Goal: Find specific page/section: Find specific page/section

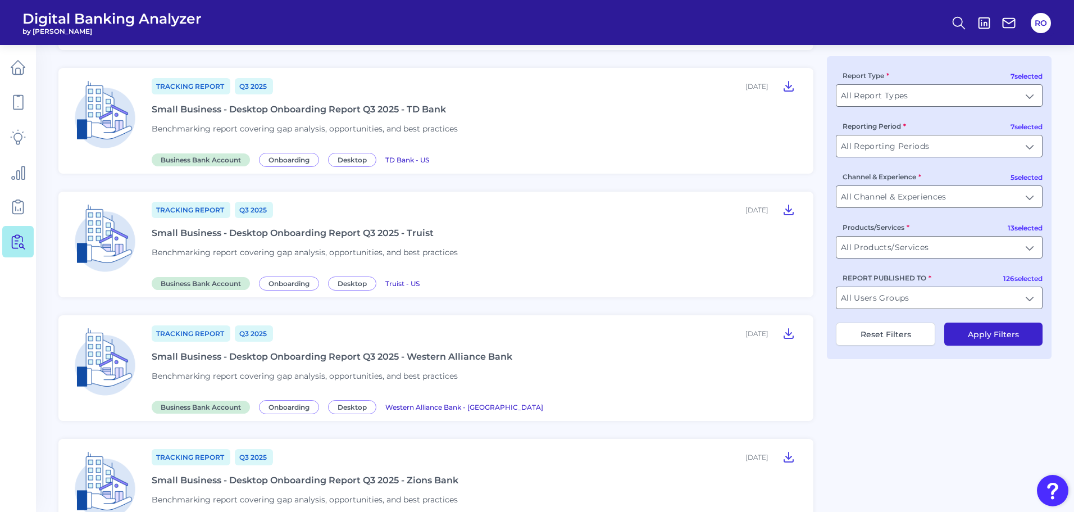
scroll to position [337, 0]
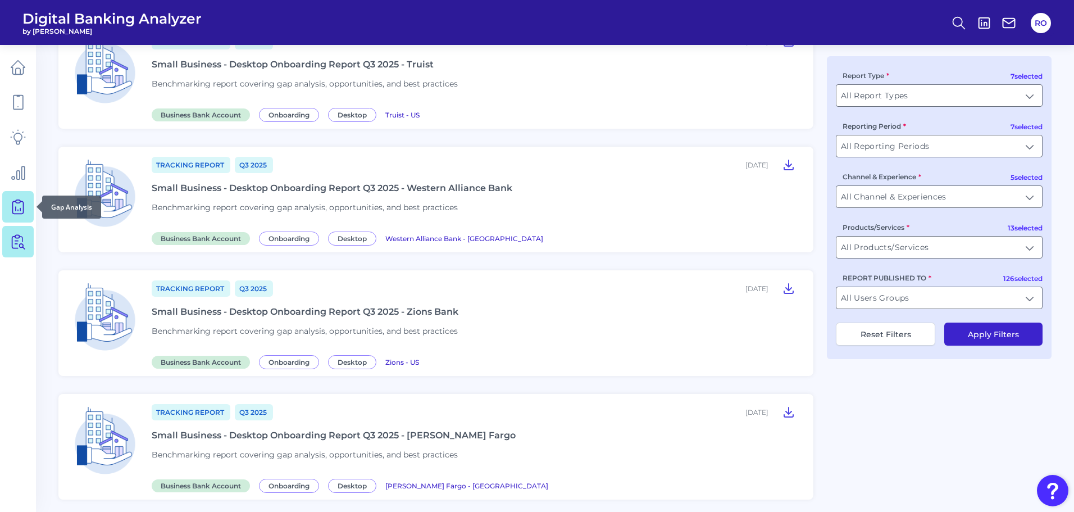
click at [25, 206] on icon at bounding box center [18, 207] width 16 height 16
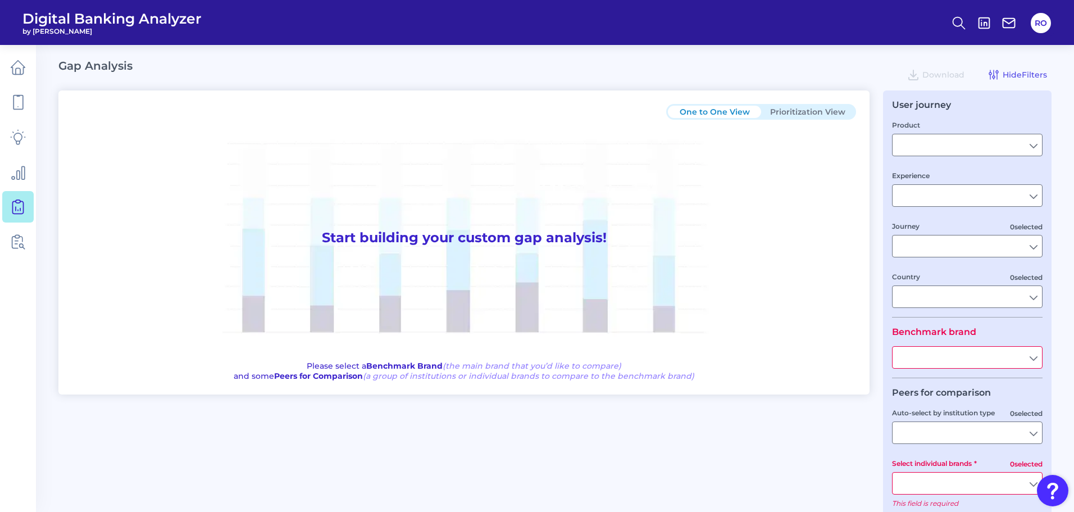
type input "Checking / Current Account"
type input "Mobile Servicing"
type input "Pre-Login Area, New Customer Onboarding, Login & Authentication, Accounts and t…"
type input "[GEOGRAPHIC_DATA]"
type input "All Select individual brands"
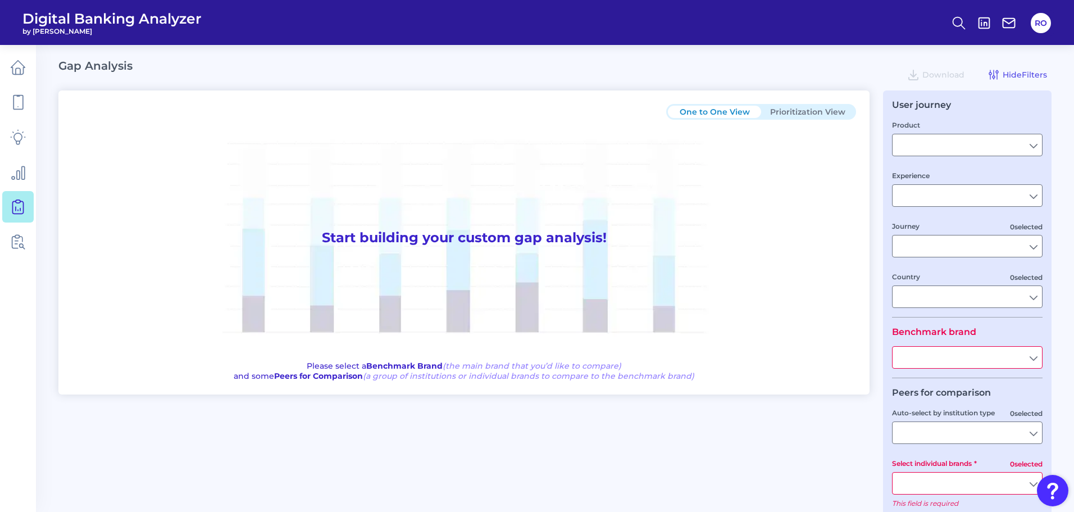
type input "All Journeys"
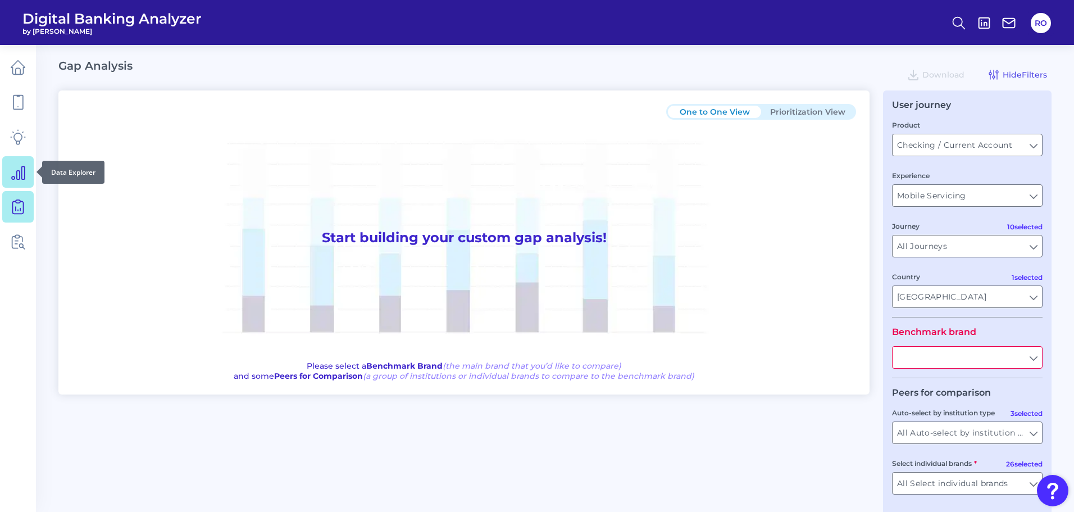
click at [19, 170] on icon at bounding box center [18, 172] width 16 height 16
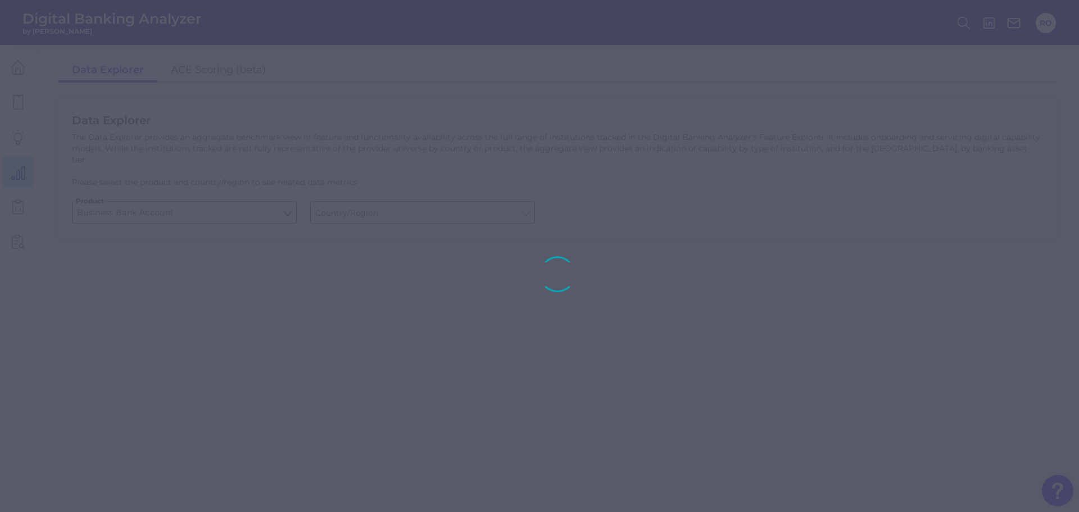
type input "[GEOGRAPHIC_DATA]"
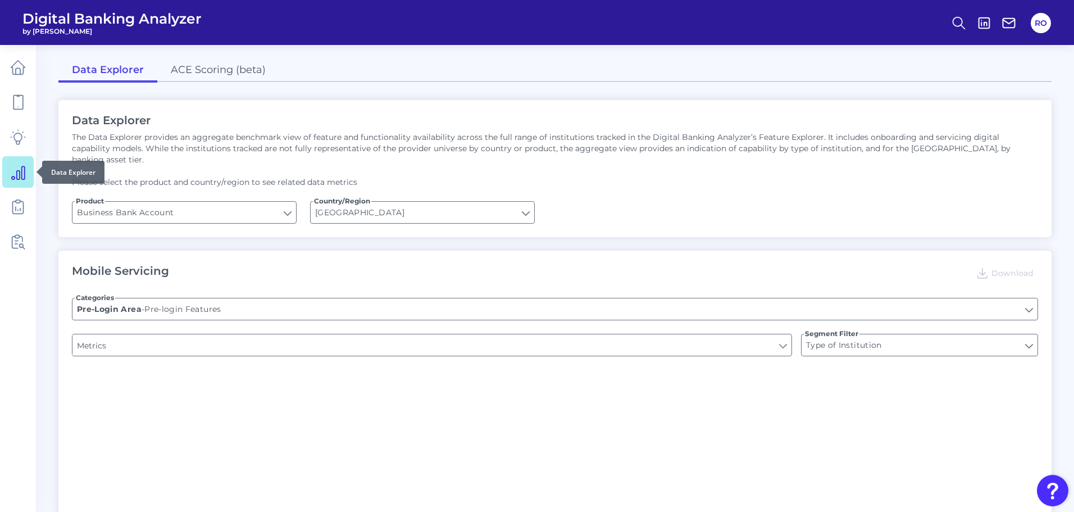
type input "Can you apply for the PRODUCT as a new to brand customer on ANY digital channel?"
type input "Upon opening the app are users immediately prompted to use Touch/Face ID to log…"
type input "Does it offer third-party single sign on?"
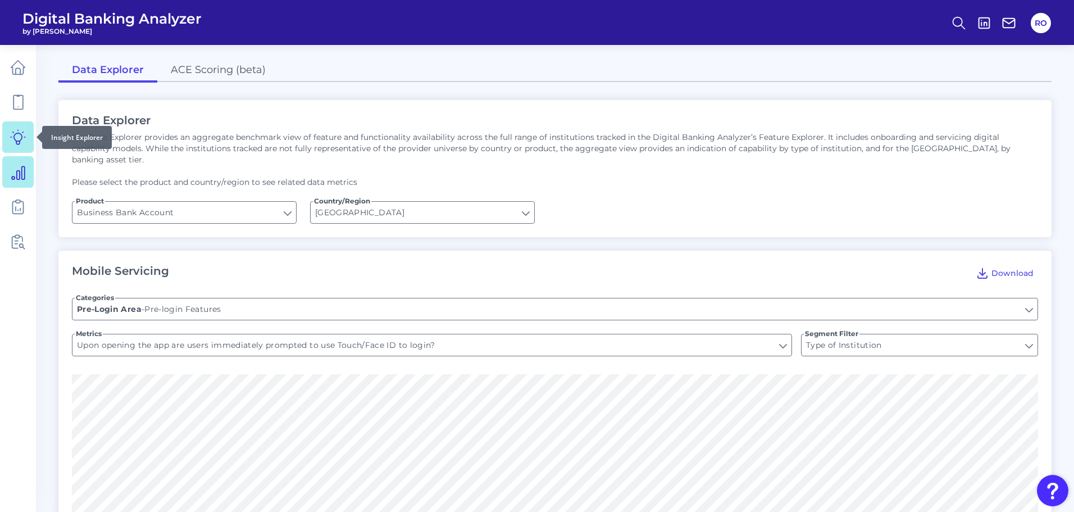
click at [16, 140] on icon at bounding box center [18, 137] width 15 height 15
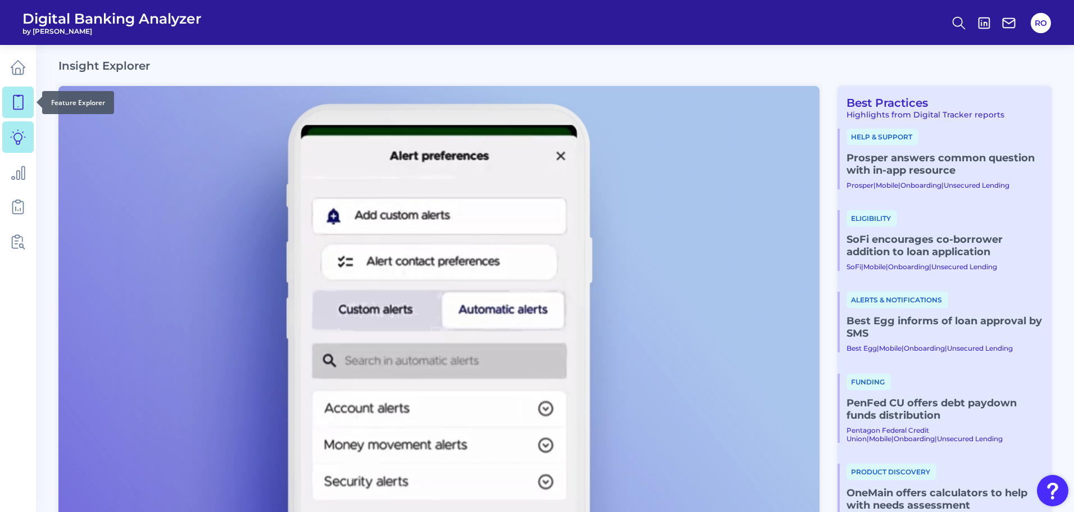
click at [26, 98] on link at bounding box center [17, 102] width 31 height 31
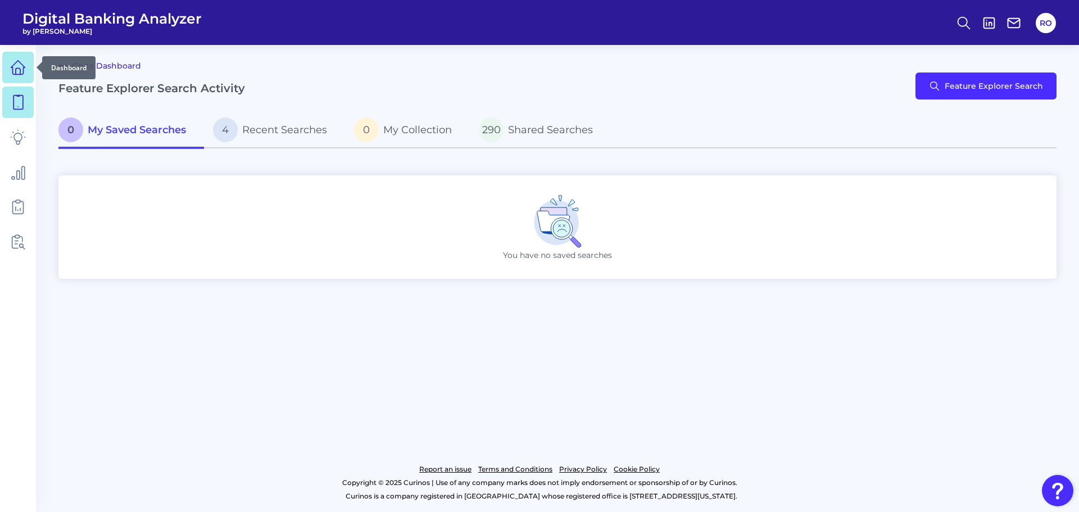
click at [27, 57] on link at bounding box center [17, 67] width 31 height 31
